Goal: Task Accomplishment & Management: Manage account settings

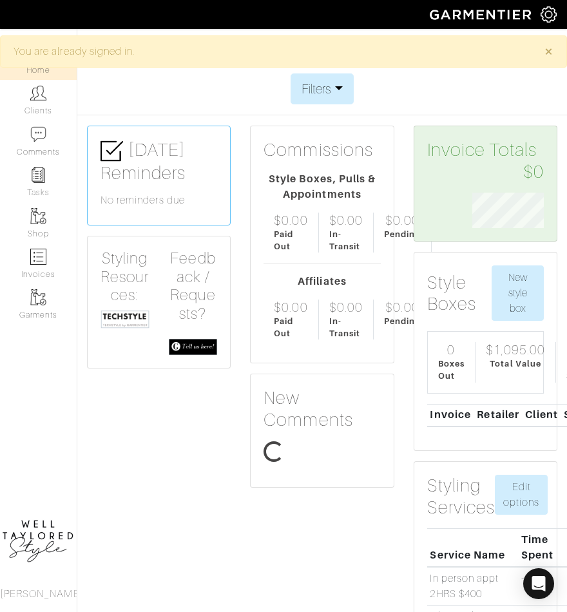
scroll to position [35, 91]
click at [39, 107] on link "Clients" at bounding box center [38, 100] width 77 height 41
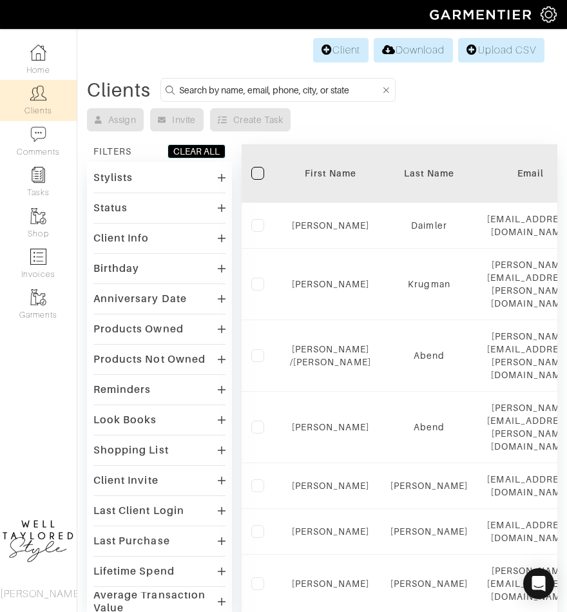
click at [240, 87] on input at bounding box center [280, 90] width 202 height 16
type input "anniel"
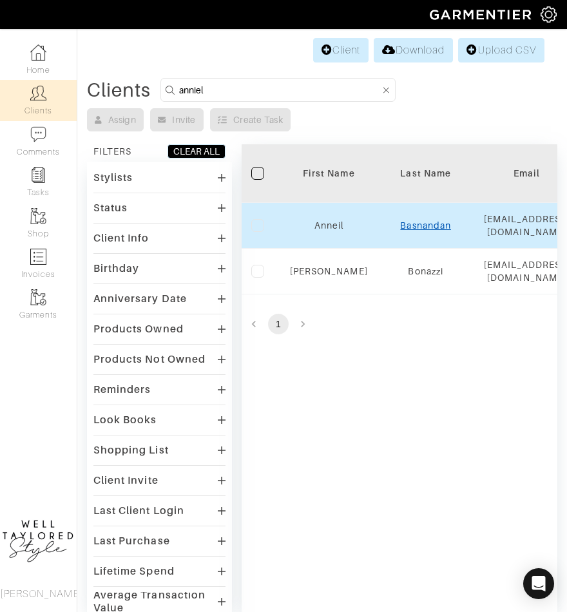
click at [421, 224] on link "Basnandan" at bounding box center [425, 225] width 50 height 10
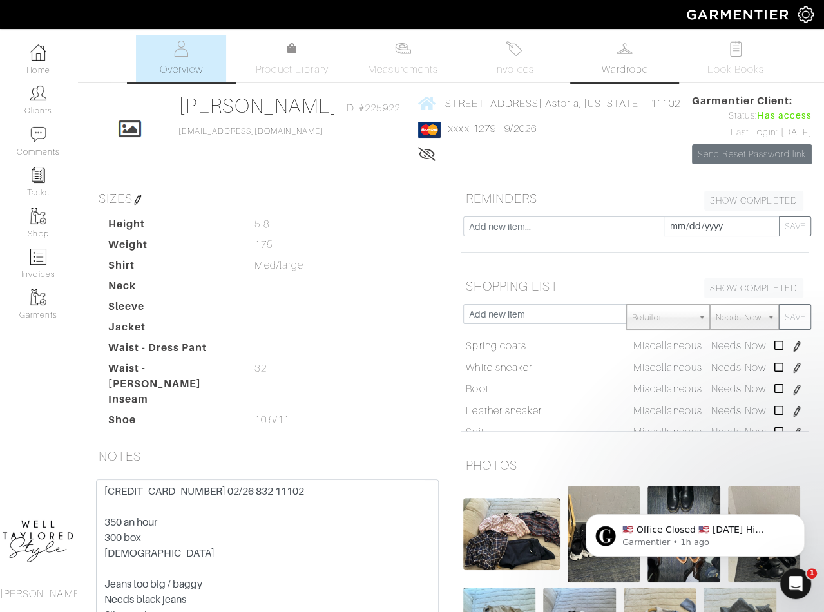
click at [566, 63] on link "Wardrobe" at bounding box center [625, 58] width 90 height 47
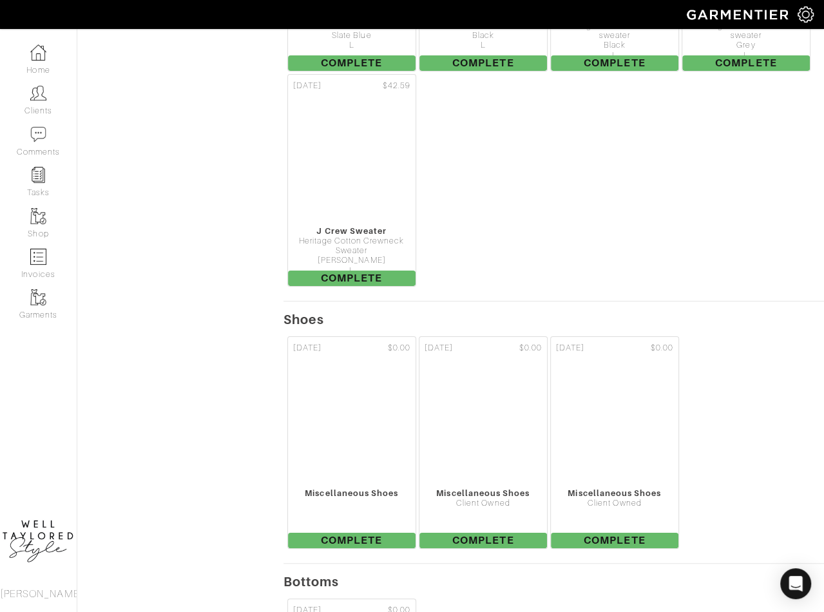
scroll to position [3447, 0]
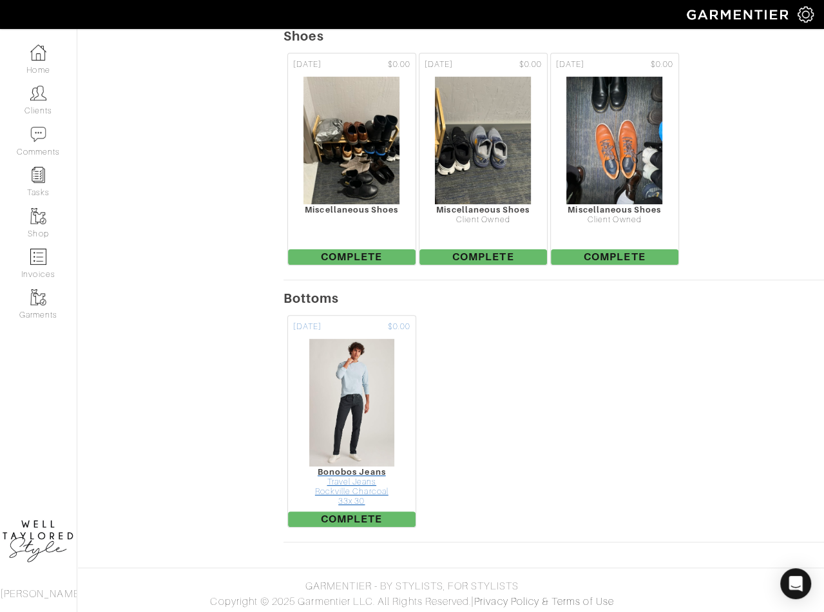
click at [352, 488] on div "Rockville Charcoal" at bounding box center [352, 492] width 128 height 10
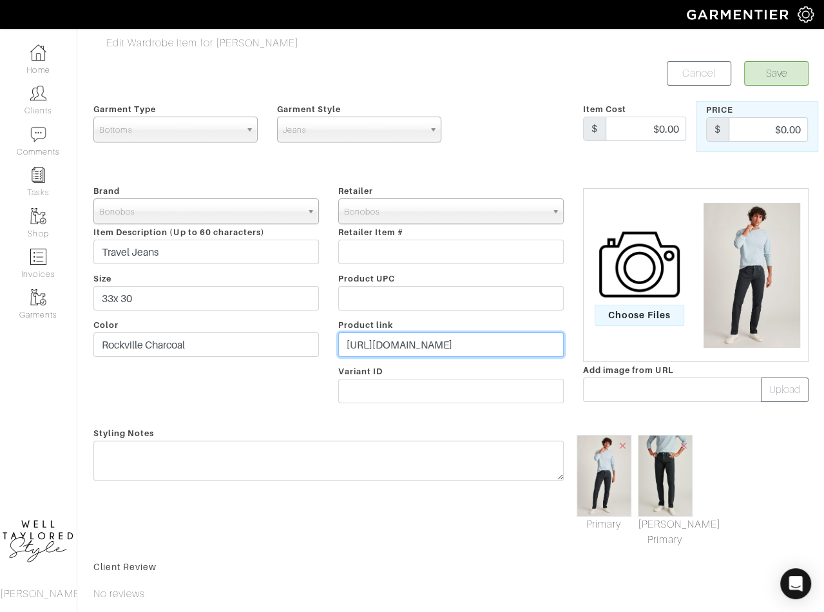
click at [406, 340] on input "https://bonobos.com/products/extra-stretch-travel-jeans" at bounding box center [450, 344] width 225 height 24
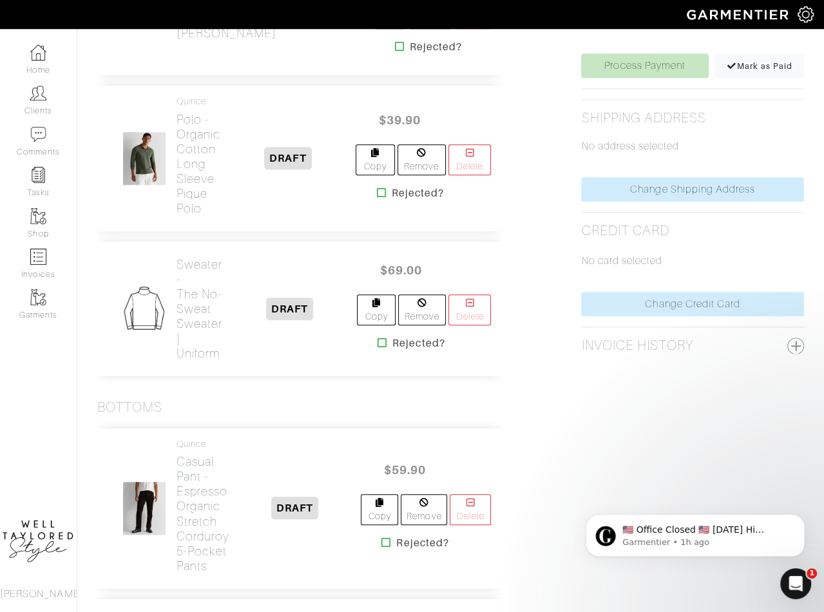
scroll to position [715, 0]
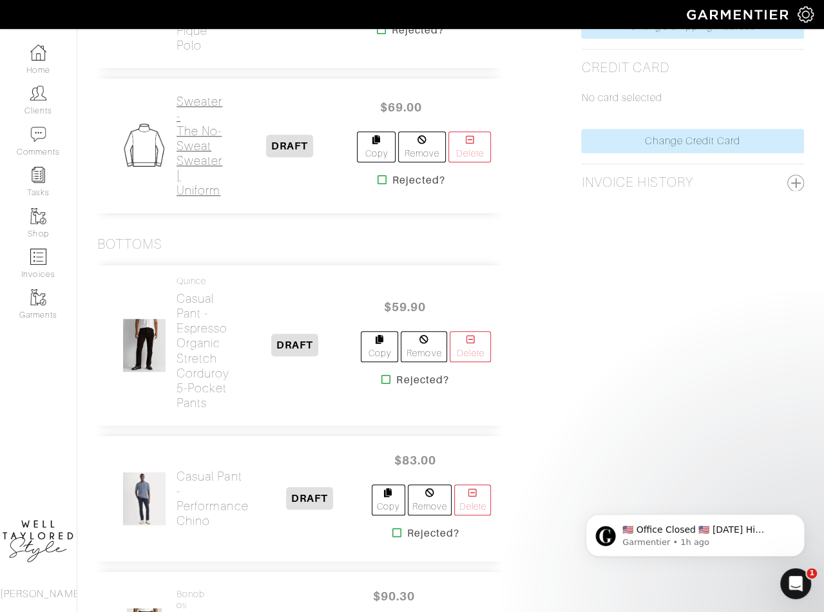
click at [200, 181] on h2 "Sweater - The No-Sweat Sweater | Uniform" at bounding box center [200, 146] width 46 height 104
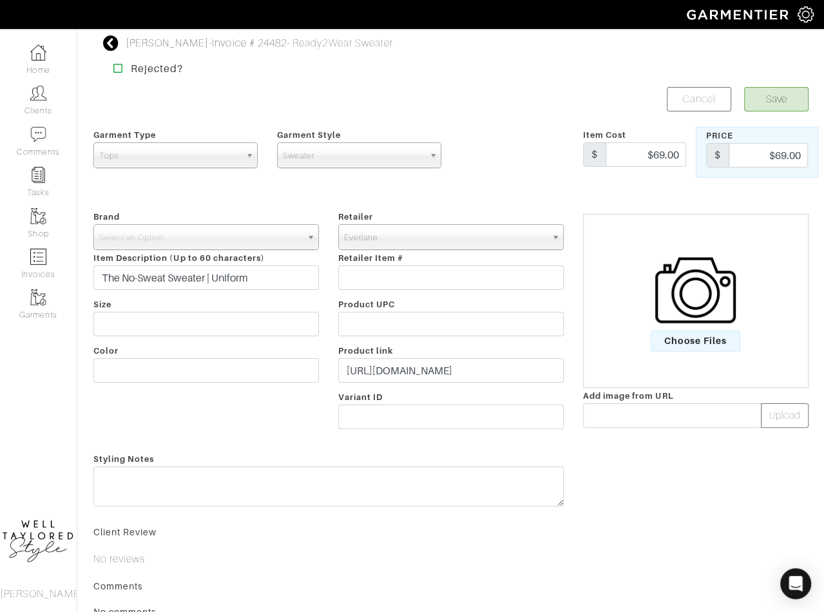
click at [662, 326] on img at bounding box center [695, 290] width 81 height 81
click at [0, 0] on input "Choose Files" at bounding box center [0, 0] width 0 height 0
click at [600, 519] on link "Primary" at bounding box center [604, 526] width 55 height 15
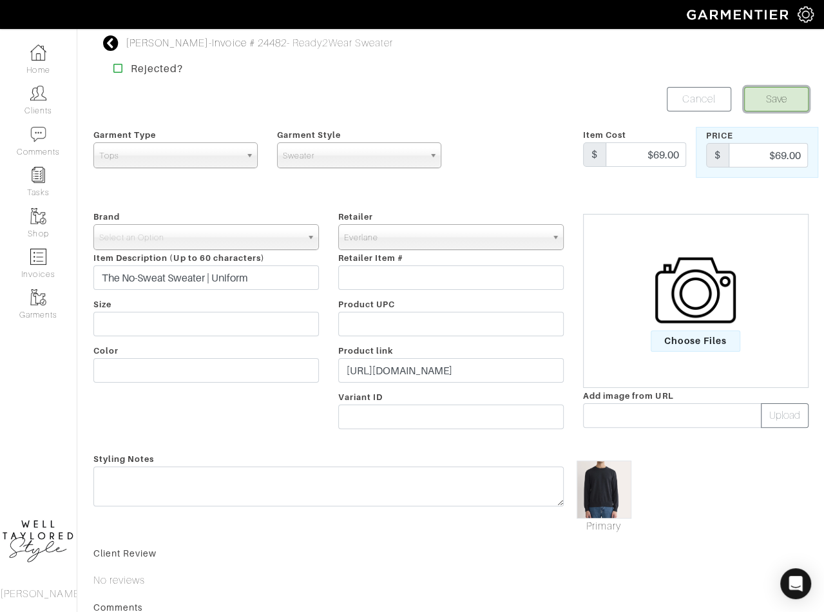
click at [787, 101] on button "Save" at bounding box center [776, 99] width 64 height 24
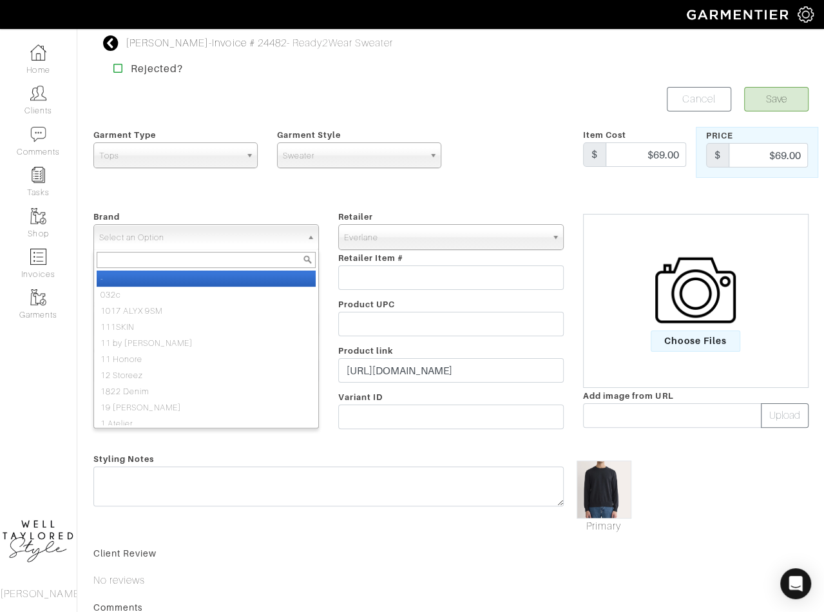
click at [270, 232] on span "Select an Option" at bounding box center [200, 238] width 202 height 26
type input "everlane"
select select "Everlane"
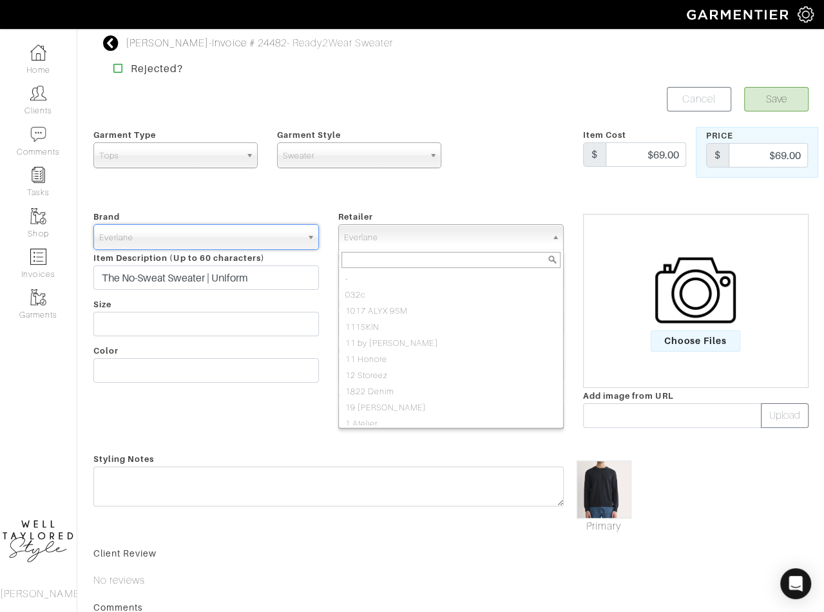
click at [368, 234] on span "Everlane" at bounding box center [445, 238] width 202 height 26
click at [464, 213] on div "Retailer - 032c 1017 ALYX 9SM 111SKIN 11 by Boris Bidjan Saberi 11 Honore 12 St…" at bounding box center [451, 322] width 245 height 227
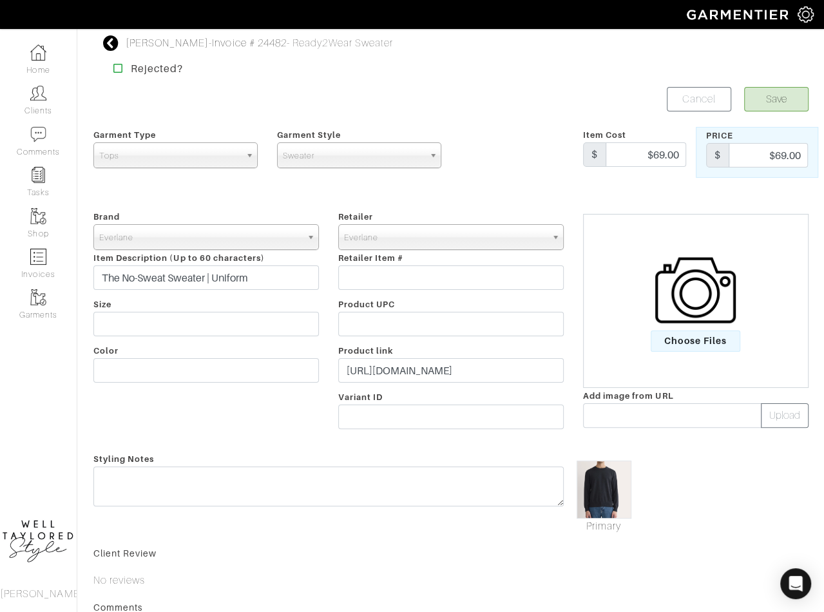
click at [783, 86] on div "Anneil Basnandan - Invoice # 24482 - Ready2Wear Sweater Rejected? Save Cancel G…" at bounding box center [451, 384] width 734 height 698
click at [784, 96] on button "Save" at bounding box center [776, 99] width 64 height 24
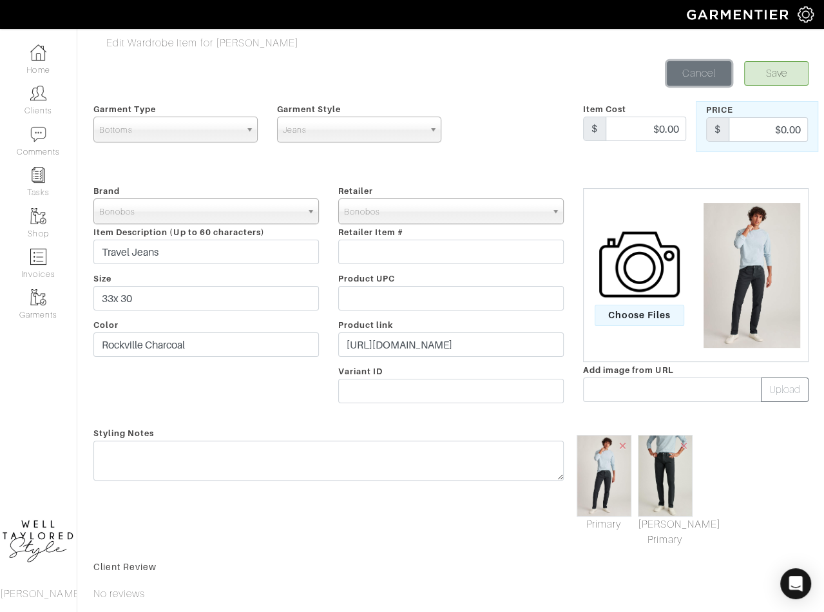
click at [672, 74] on link "Cancel" at bounding box center [699, 73] width 64 height 24
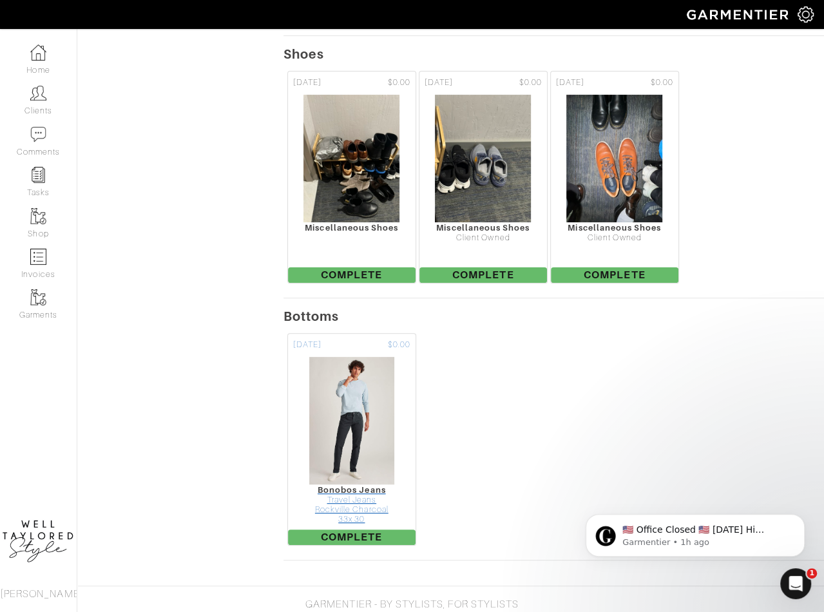
scroll to position [3433, 0]
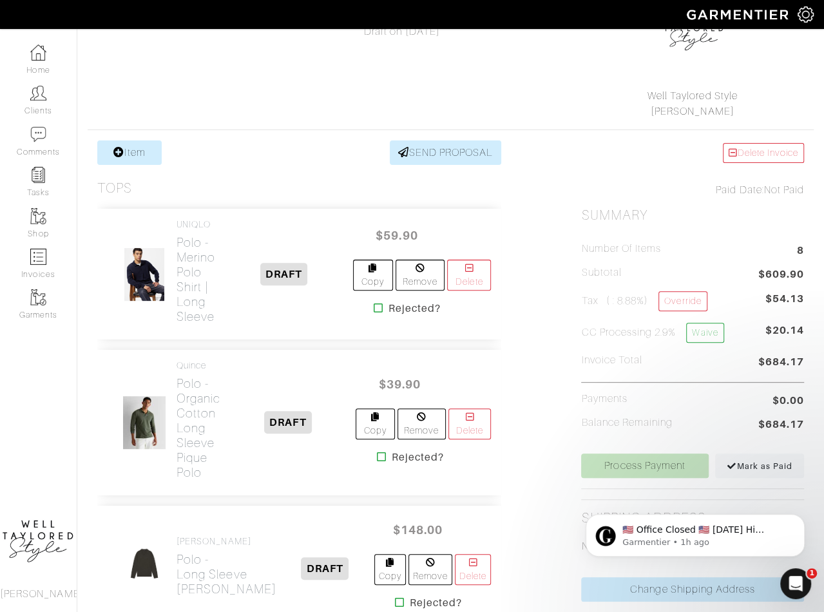
scroll to position [135, 0]
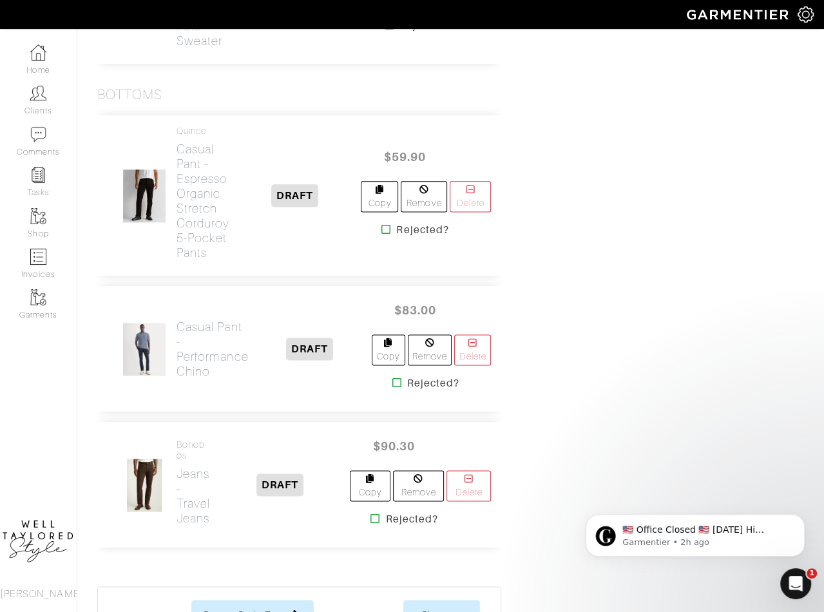
scroll to position [1019, 0]
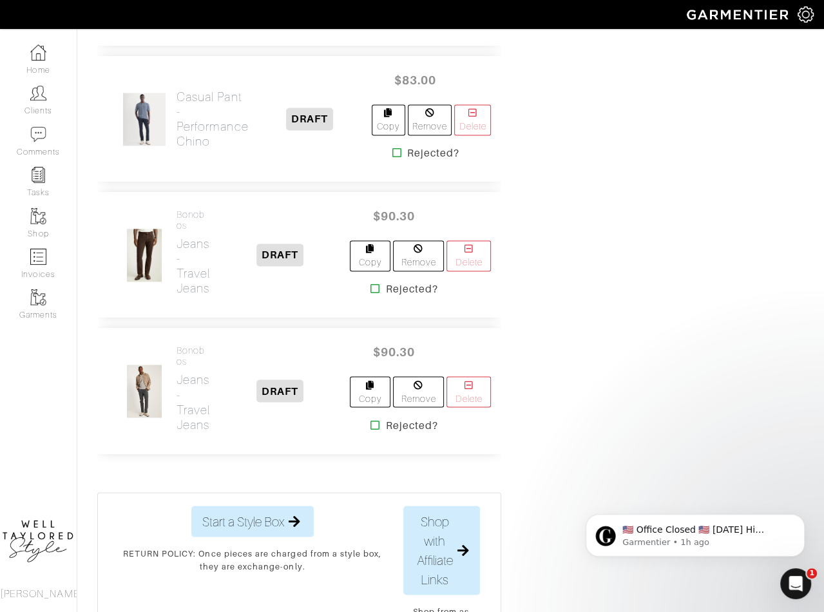
scroll to position [1303, 0]
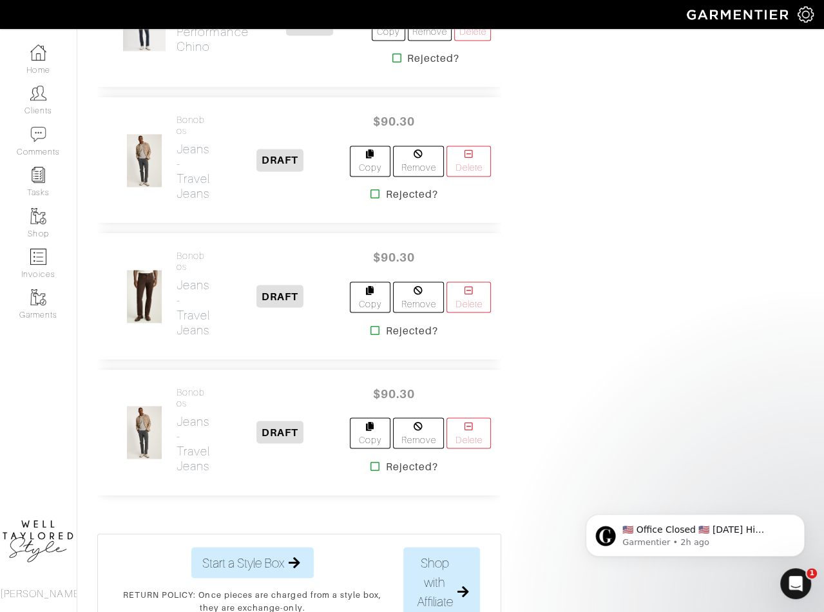
scroll to position [1355, 0]
click at [472, 423] on icon at bounding box center [469, 427] width 12 height 9
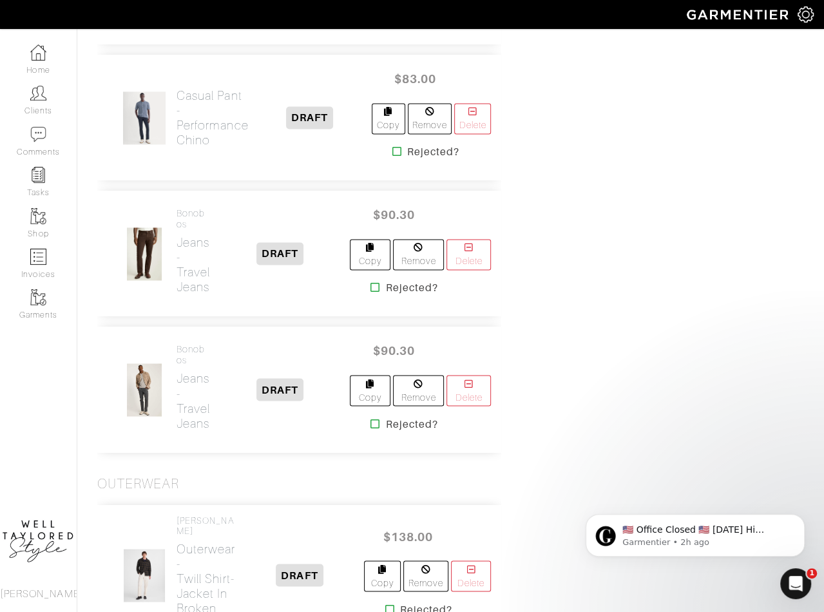
scroll to position [1142, 0]
